Goal: Transaction & Acquisition: Book appointment/travel/reservation

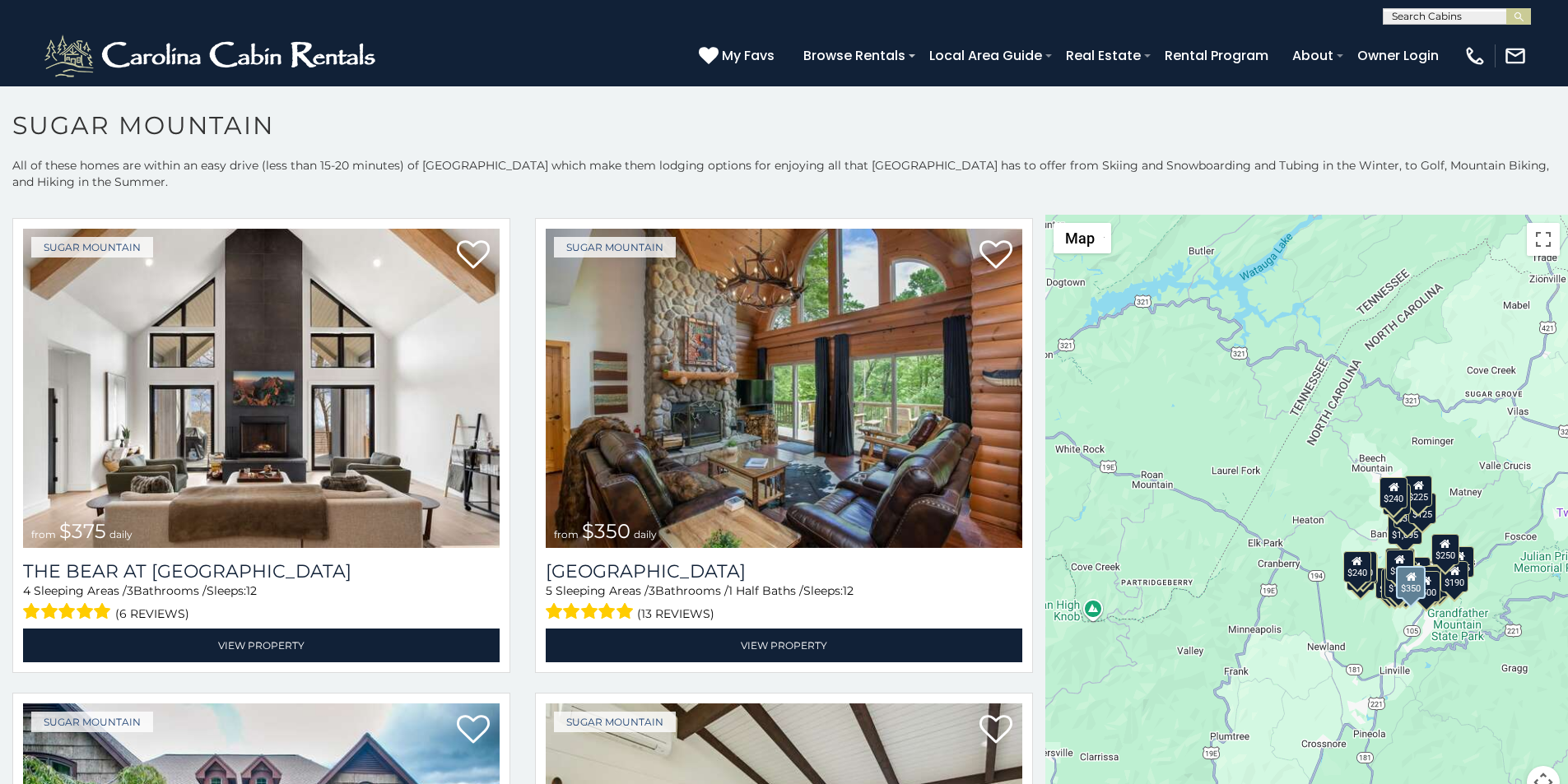
scroll to position [34, 0]
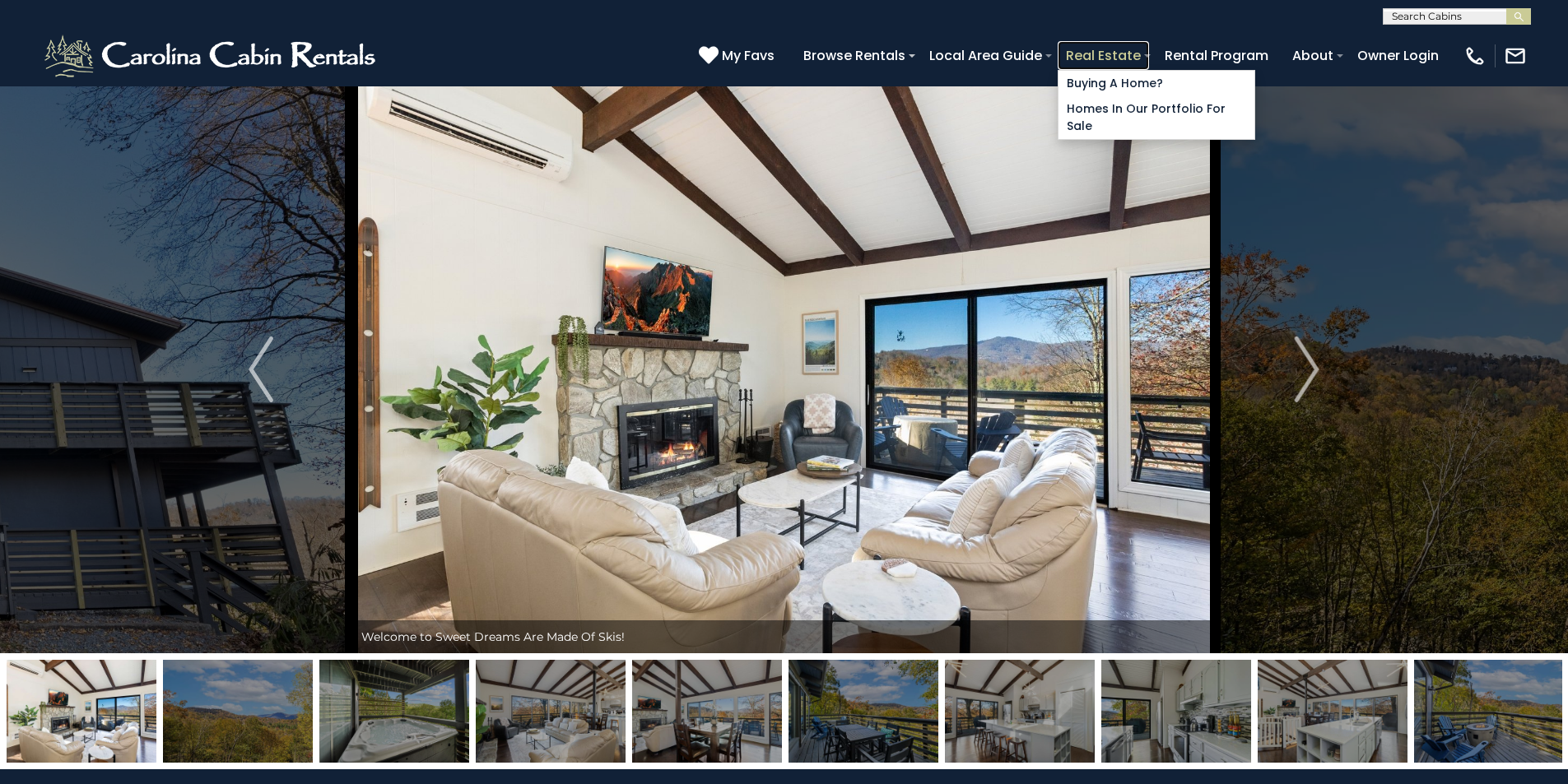
click at [1149, 48] on link "Real Estate" at bounding box center [1103, 55] width 91 height 28
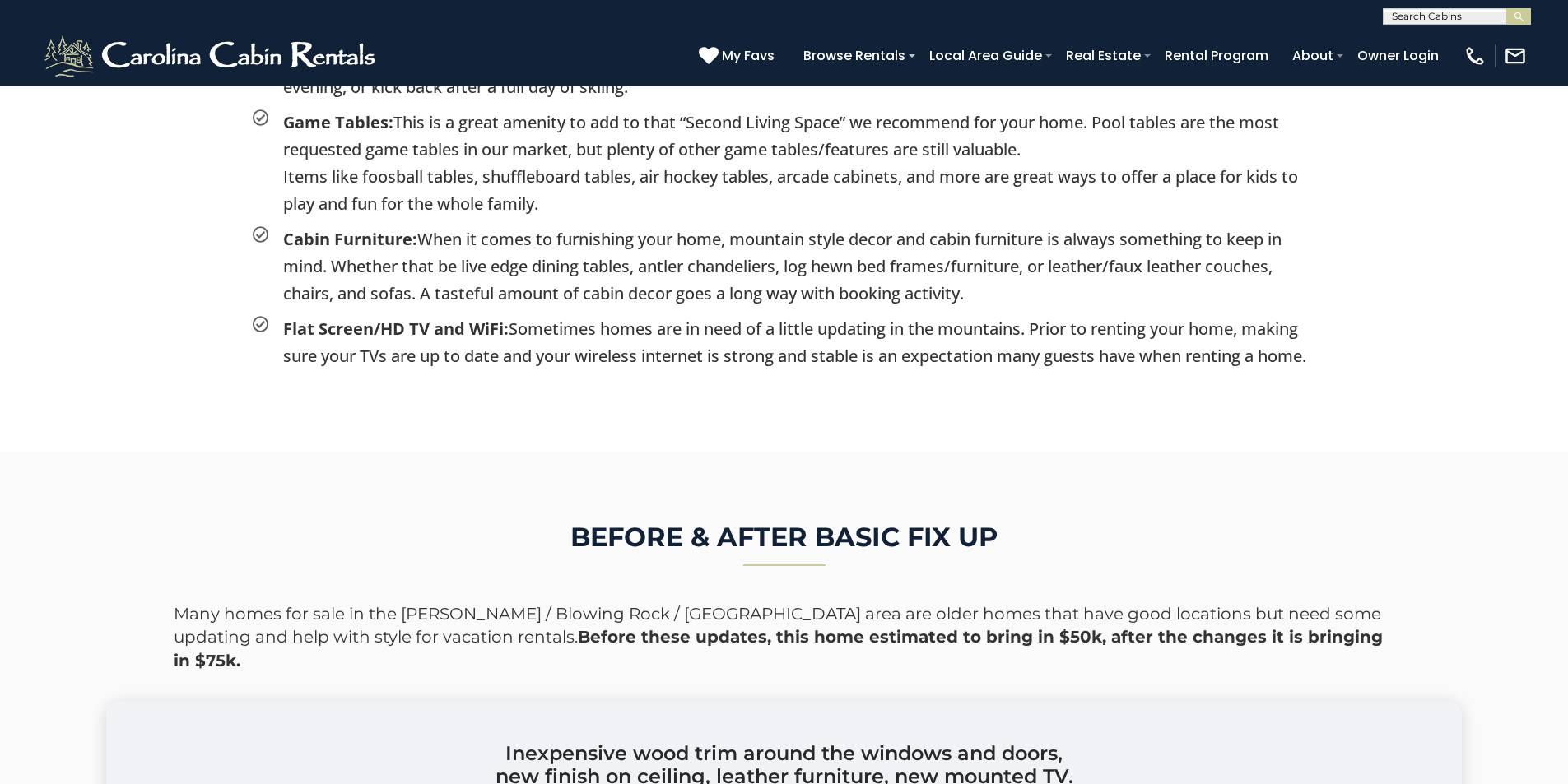
scroll to position [2845, 0]
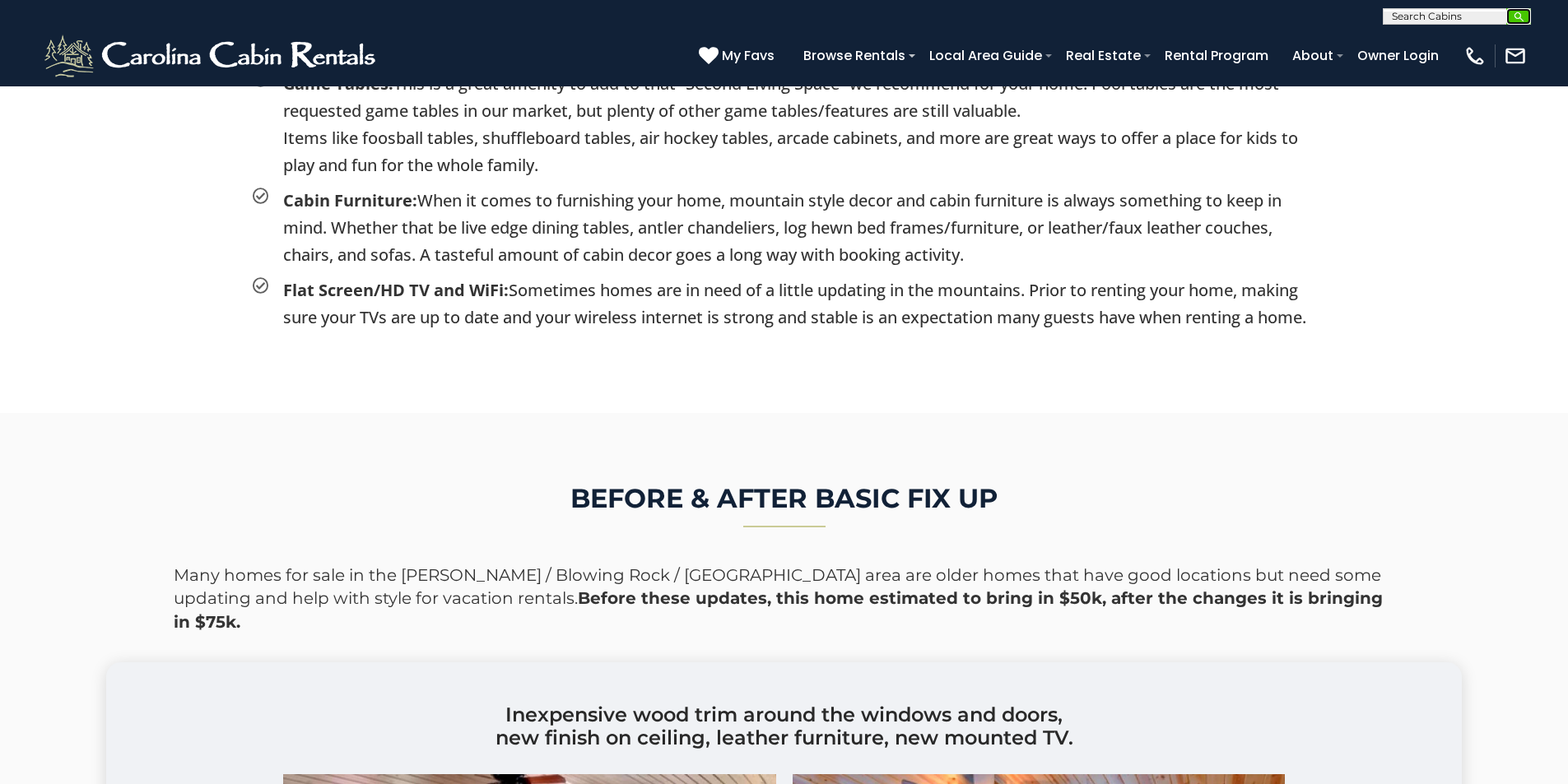
click at [1517, 23] on button "submit" at bounding box center [1519, 17] width 25 height 17
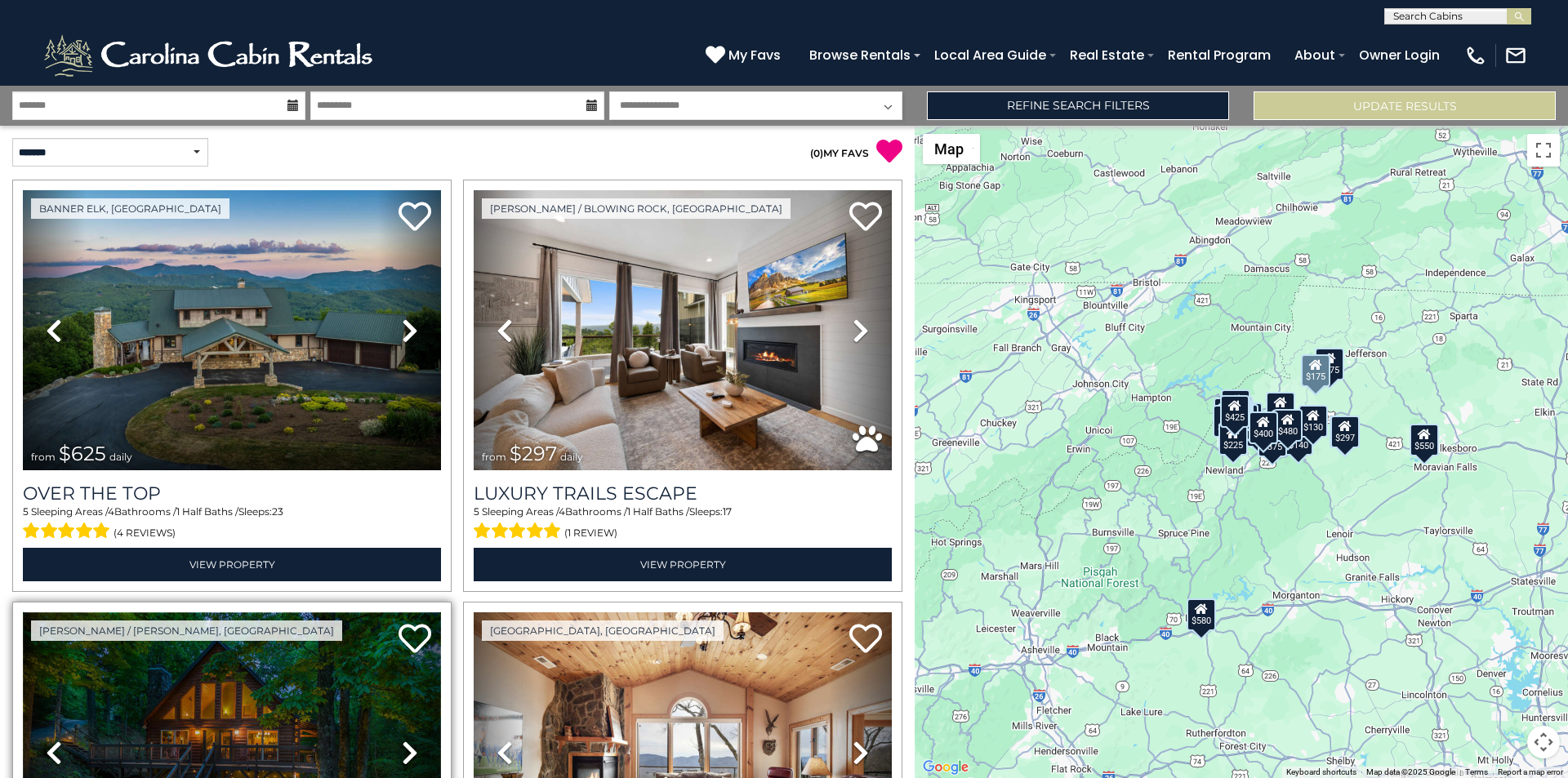
click at [128, 775] on img at bounding box center [232, 752] width 418 height 280
